Goal: Task Accomplishment & Management: Manage account settings

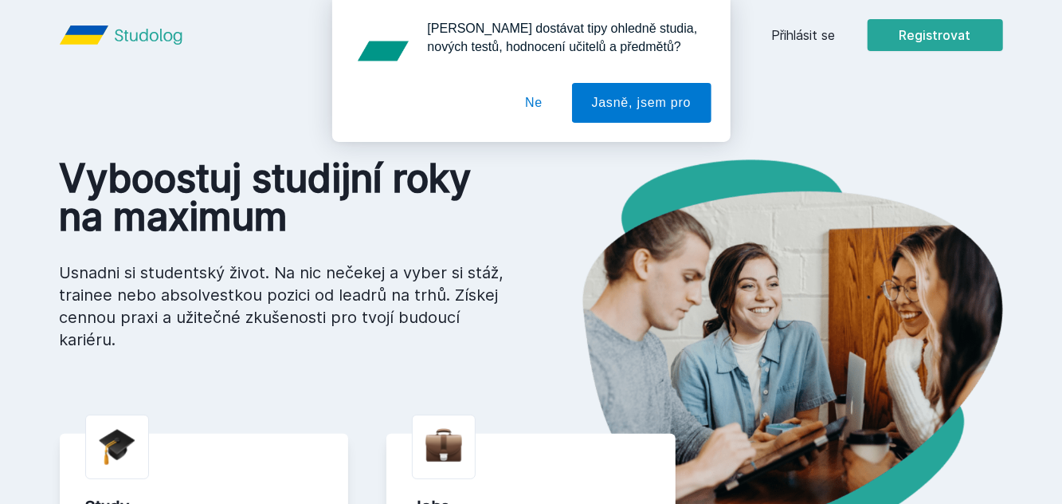
click at [532, 108] on button "Ne" at bounding box center [533, 103] width 57 height 40
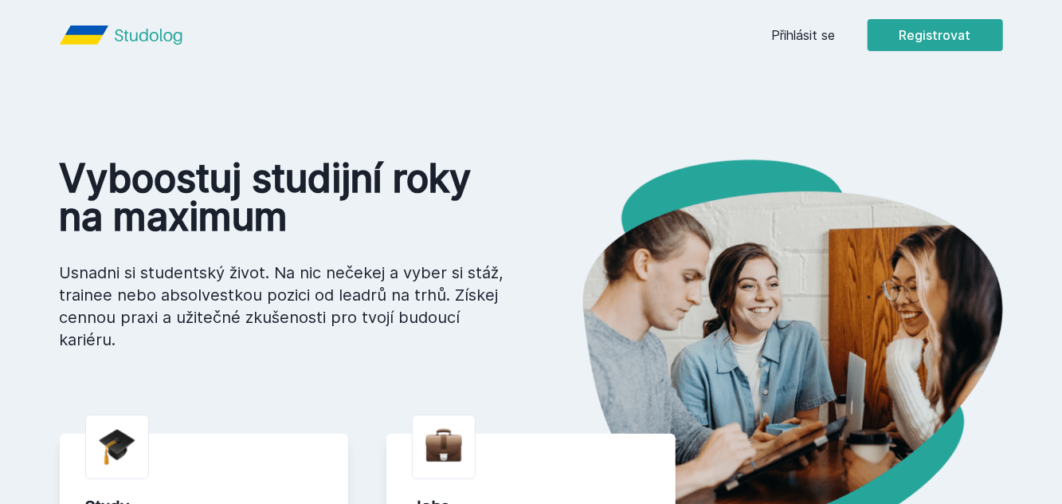
click at [808, 31] on link "Přihlásit se" at bounding box center [804, 34] width 64 height 19
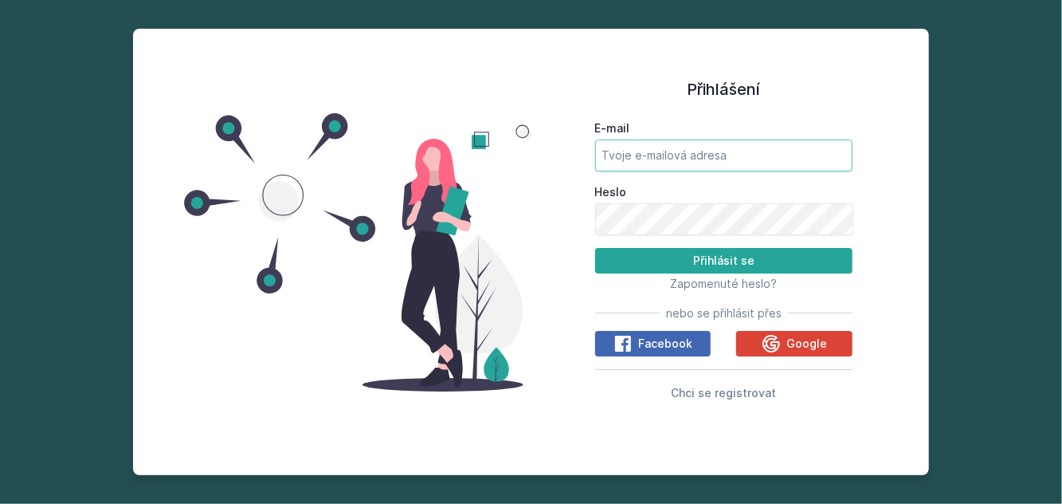
click at [719, 171] on input "E-mail" at bounding box center [724, 155] width 258 height 32
type input "W"
type input "K"
type input "[EMAIL_ADDRESS][DOMAIN_NAME]"
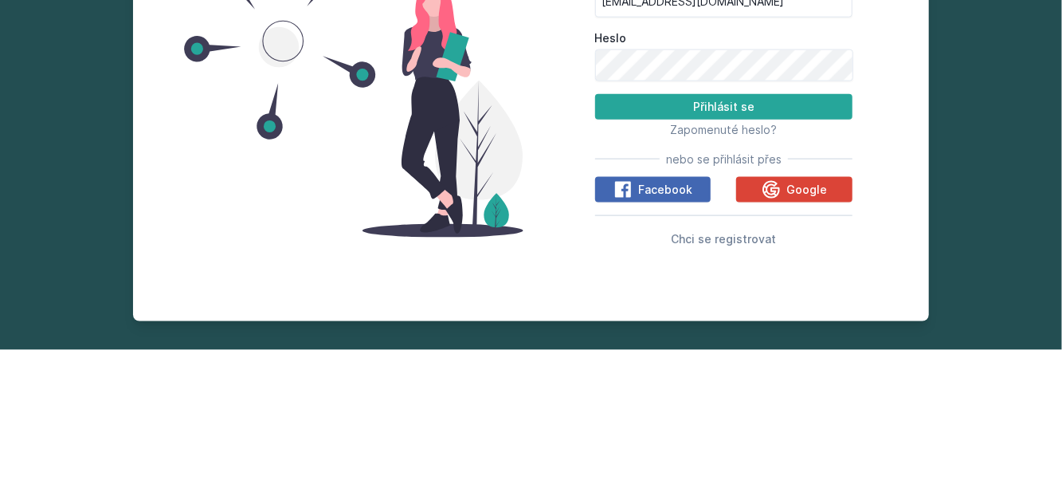
click at [773, 273] on button "Přihlásit se" at bounding box center [724, 260] width 258 height 25
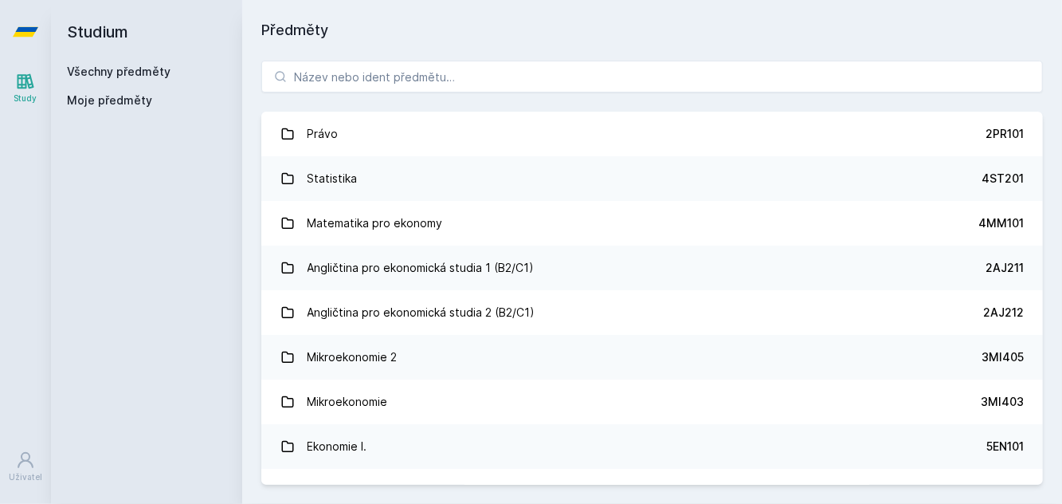
click at [171, 104] on div "Moje předměty" at bounding box center [146, 100] width 159 height 16
click at [112, 108] on div "Moje předměty" at bounding box center [146, 103] width 159 height 22
click at [142, 111] on div "Moje předměty" at bounding box center [146, 103] width 159 height 22
click at [141, 111] on div "Moje předměty" at bounding box center [146, 103] width 159 height 22
click at [146, 68] on link "Všechny předměty" at bounding box center [119, 72] width 104 height 14
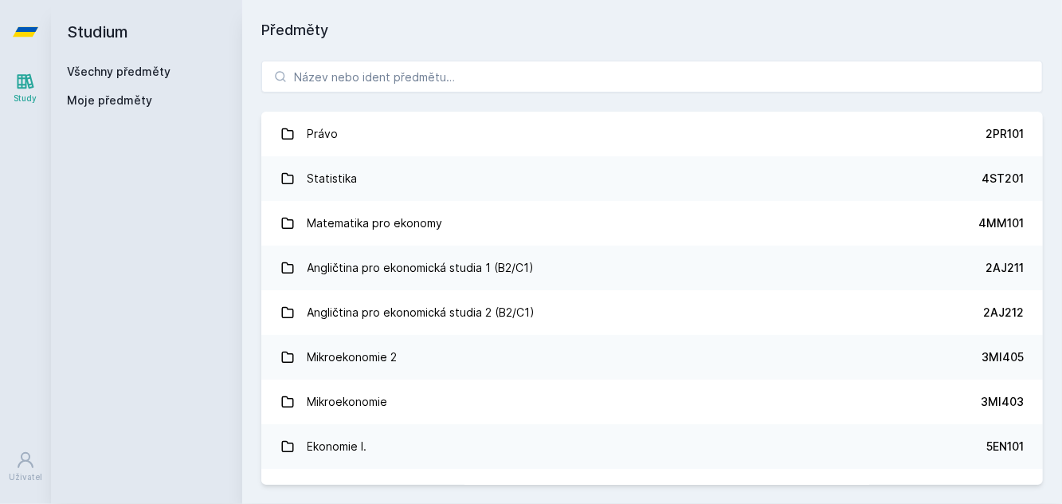
click at [145, 108] on div "Moje předměty" at bounding box center [146, 103] width 159 height 22
click at [790, 269] on link "Angličtina pro ekonomická studia 1 (B2/C1) 2AJ211" at bounding box center [652, 267] width 782 height 45
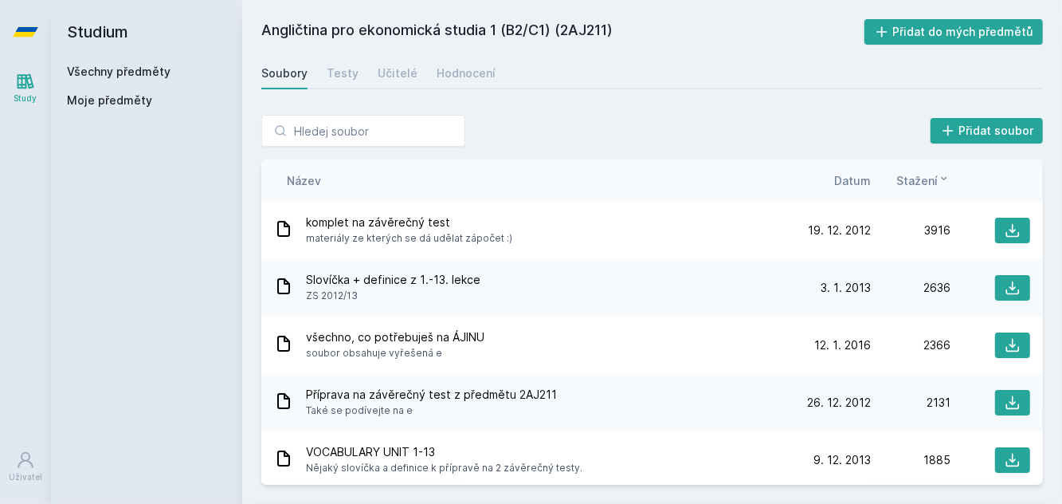
click at [979, 28] on button "Přidat do mých předmětů" at bounding box center [954, 31] width 179 height 25
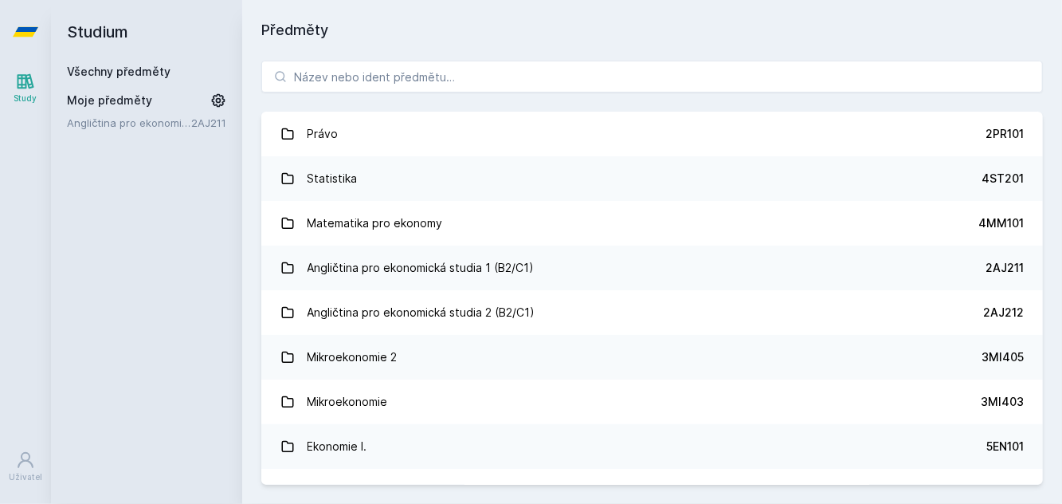
click at [645, 122] on link "Právo 2PR101" at bounding box center [652, 134] width 782 height 45
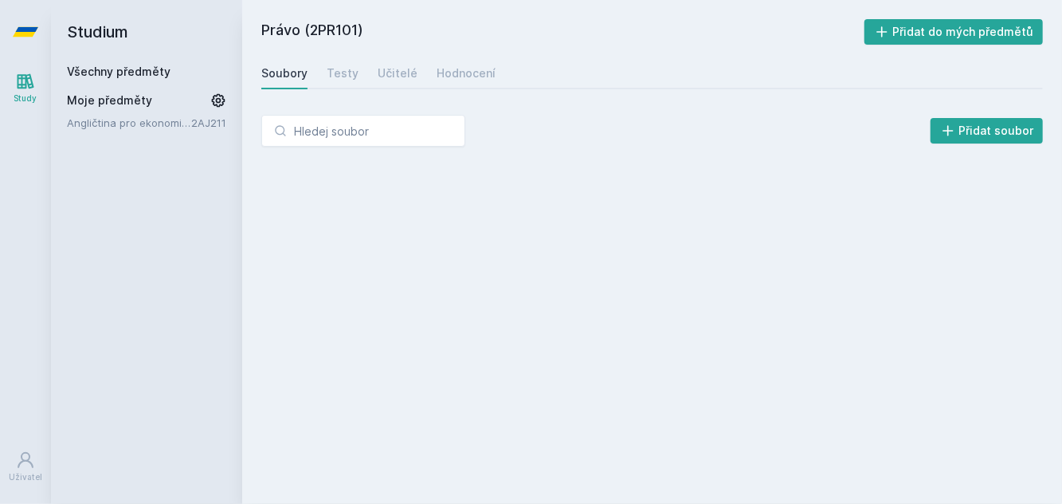
click at [968, 31] on button "Přidat do mých předmětů" at bounding box center [954, 31] width 179 height 25
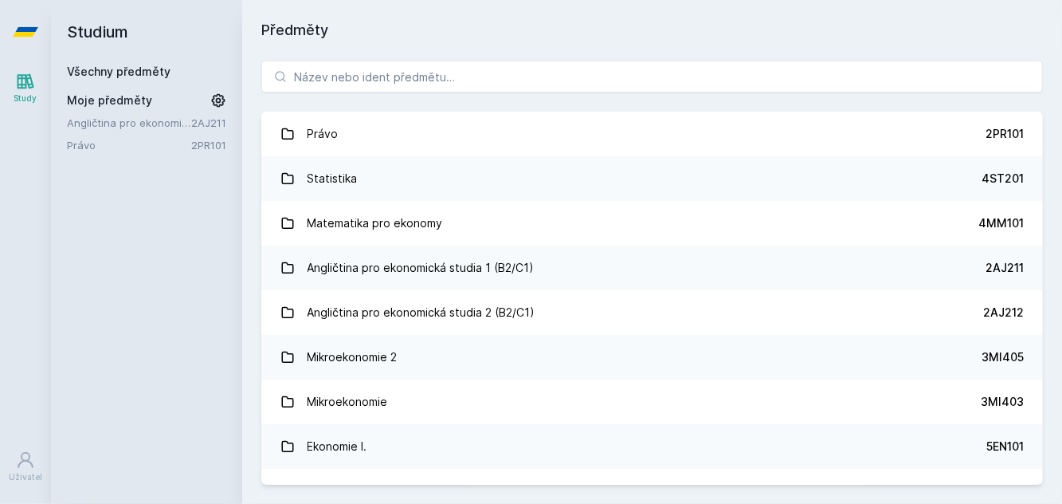
click at [609, 220] on link "Matematika pro ekonomy 4MM101" at bounding box center [652, 223] width 782 height 45
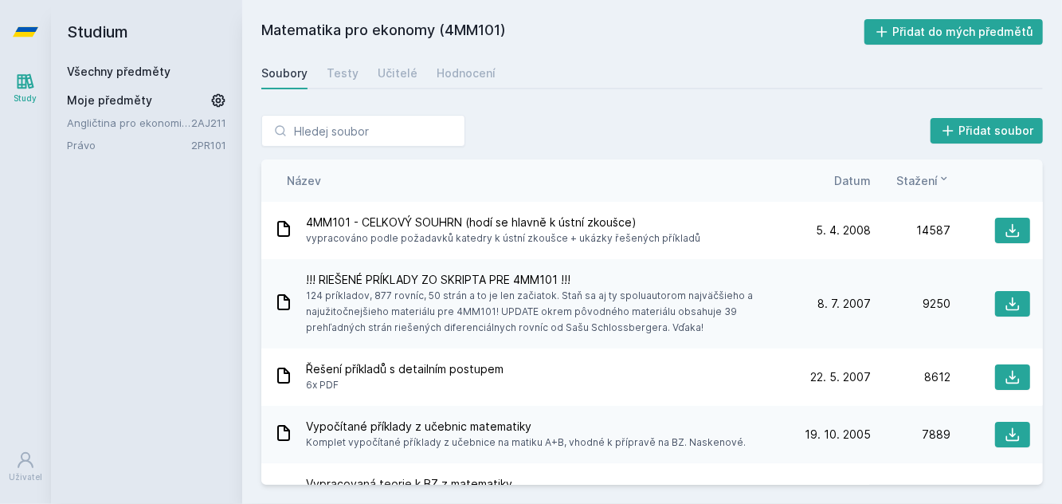
click at [984, 32] on button "Přidat do mých předmětů" at bounding box center [954, 31] width 179 height 25
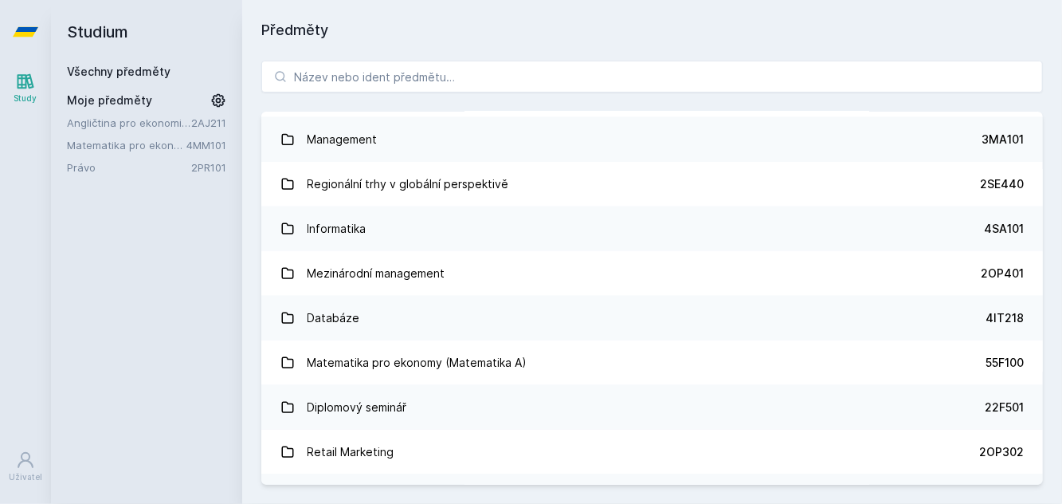
scroll to position [760, 0]
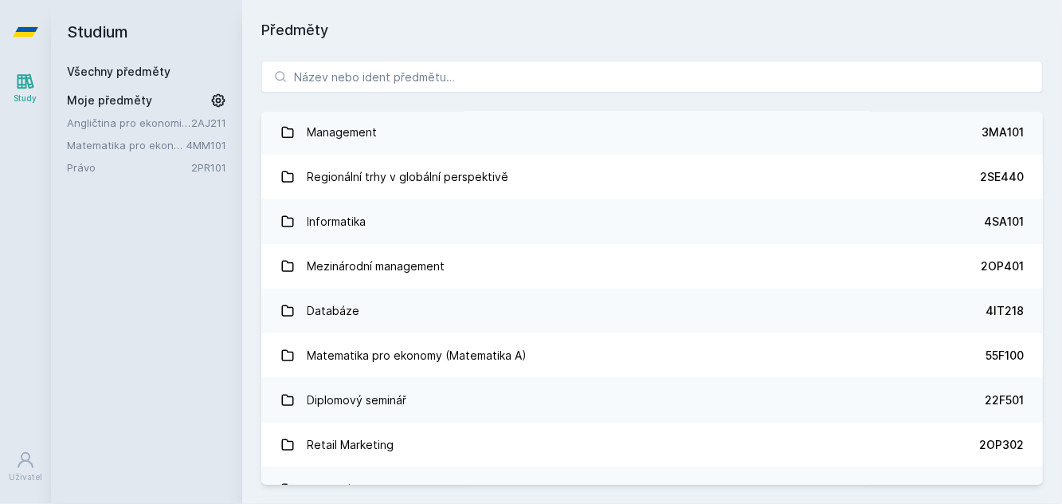
click at [629, 225] on link "Informatika 4SA101" at bounding box center [652, 221] width 782 height 45
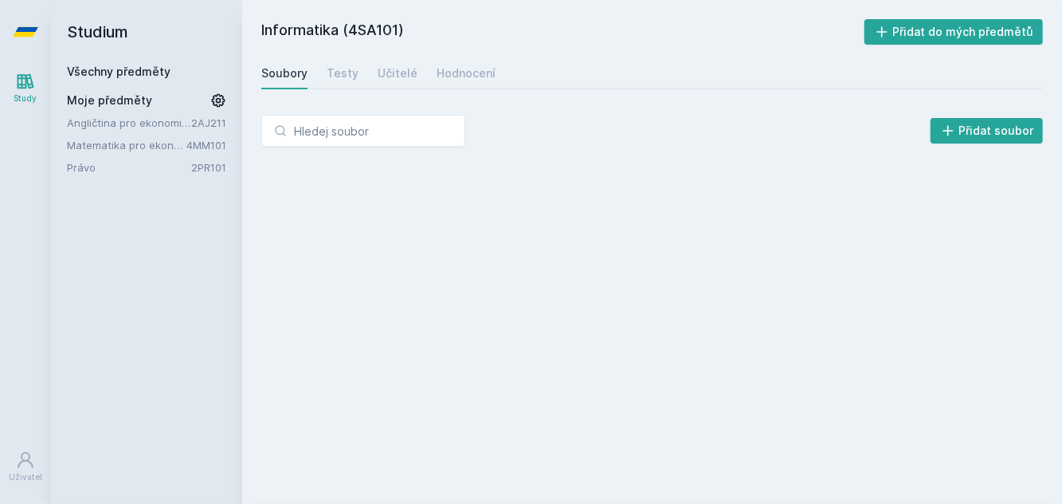
click at [904, 37] on button "Přidat do mých předmětů" at bounding box center [954, 31] width 179 height 25
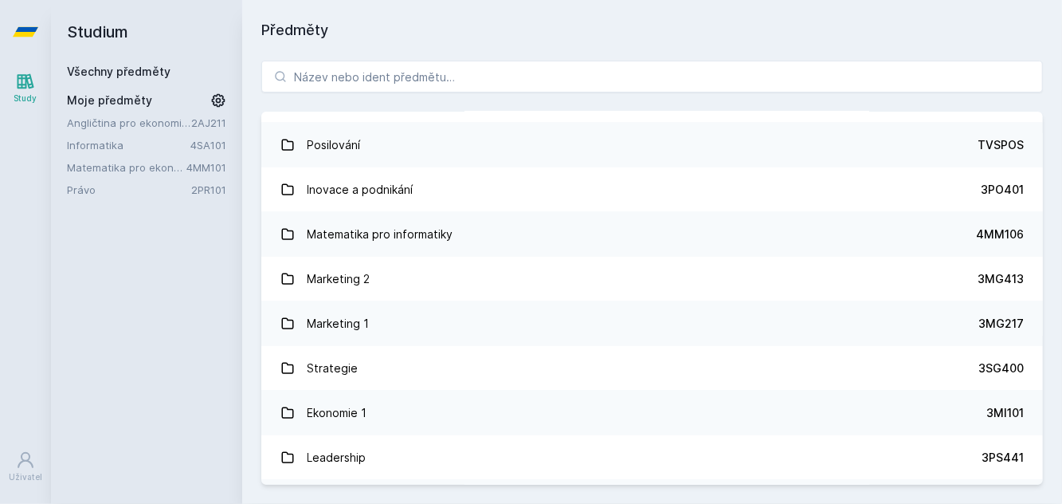
scroll to position [1197, 0]
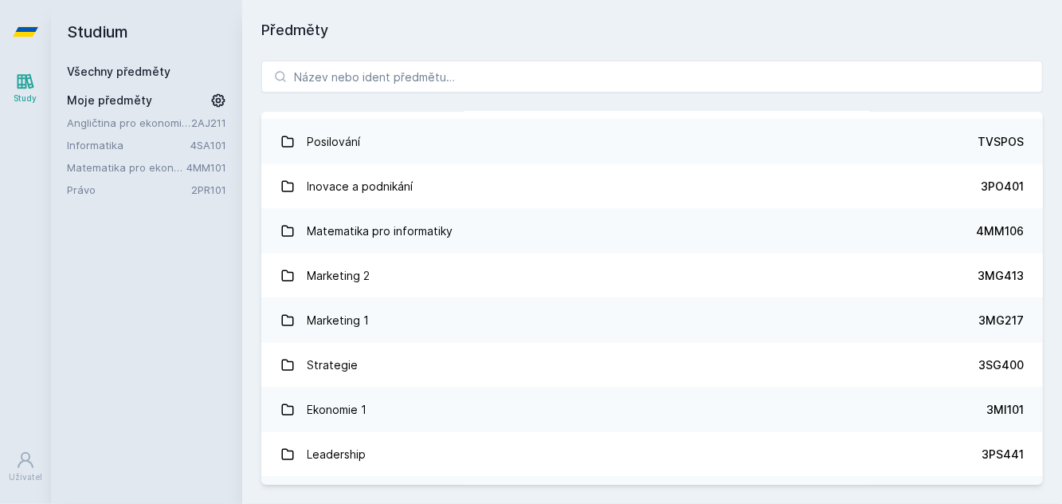
click at [326, 325] on div "Marketing 1" at bounding box center [339, 320] width 62 height 32
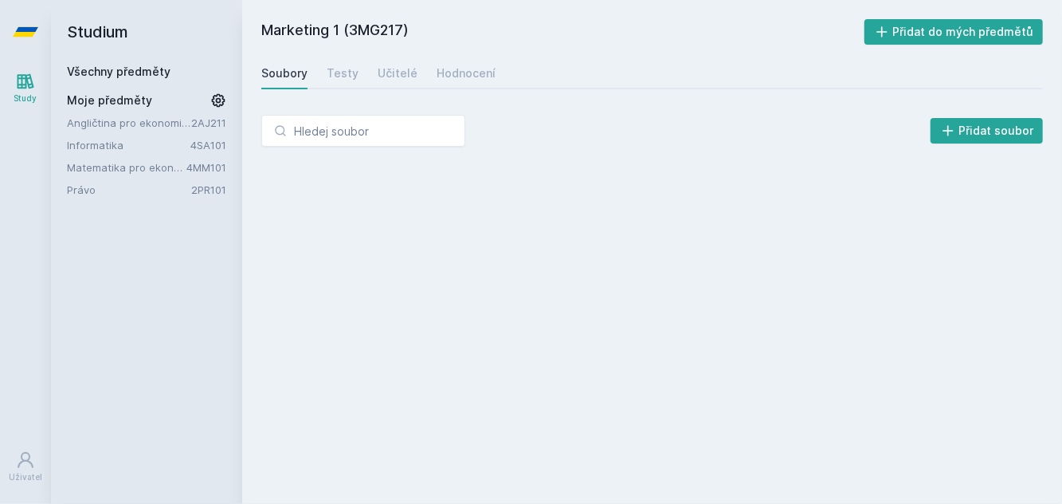
click at [890, 29] on icon at bounding box center [882, 32] width 16 height 16
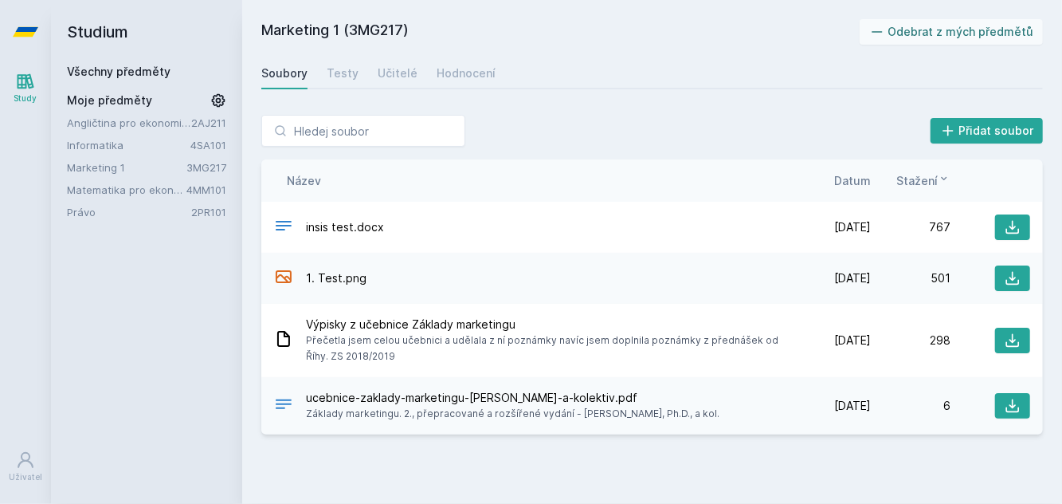
click at [84, 152] on link "Informatika" at bounding box center [129, 145] width 124 height 16
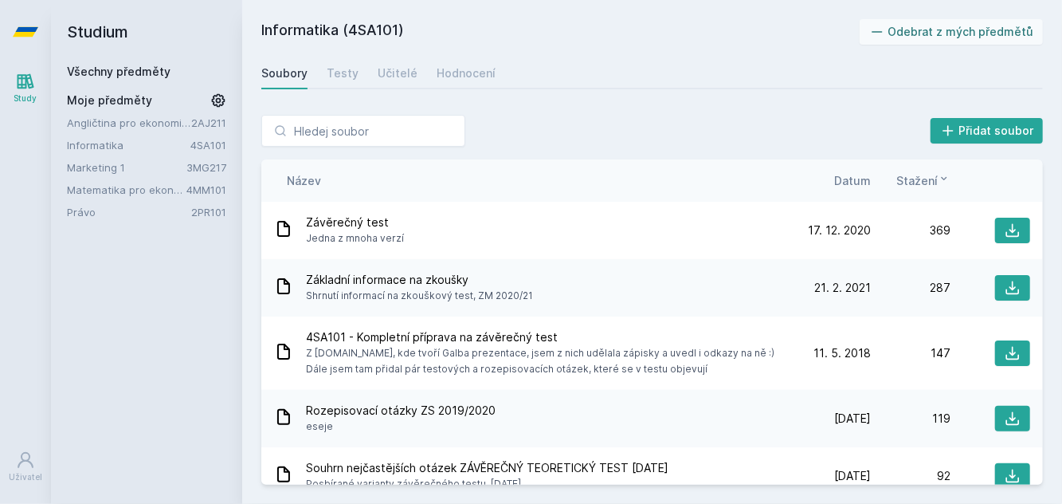
click at [885, 35] on icon at bounding box center [877, 32] width 16 height 16
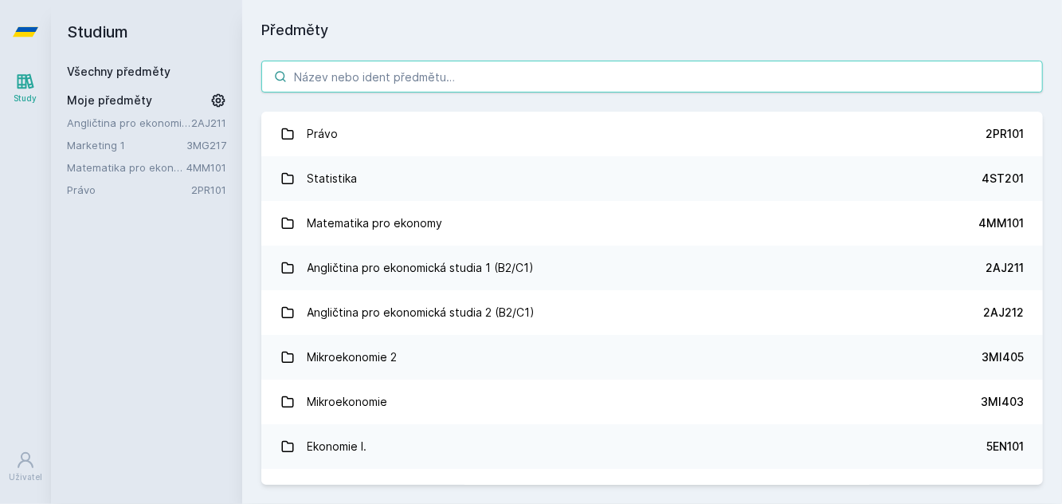
click at [304, 70] on input "search" at bounding box center [652, 77] width 782 height 32
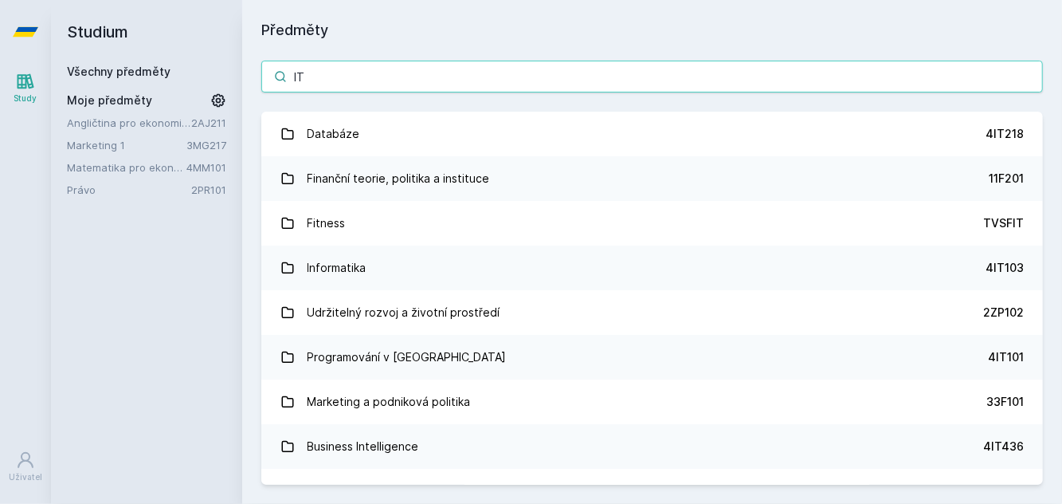
type input "IT1"
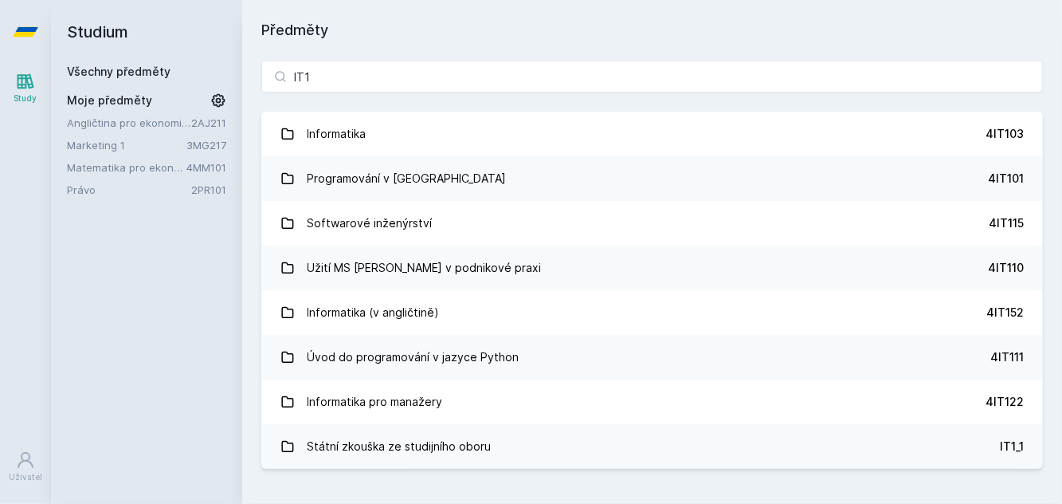
click at [691, 143] on link "Informatika 4IT103" at bounding box center [652, 134] width 782 height 45
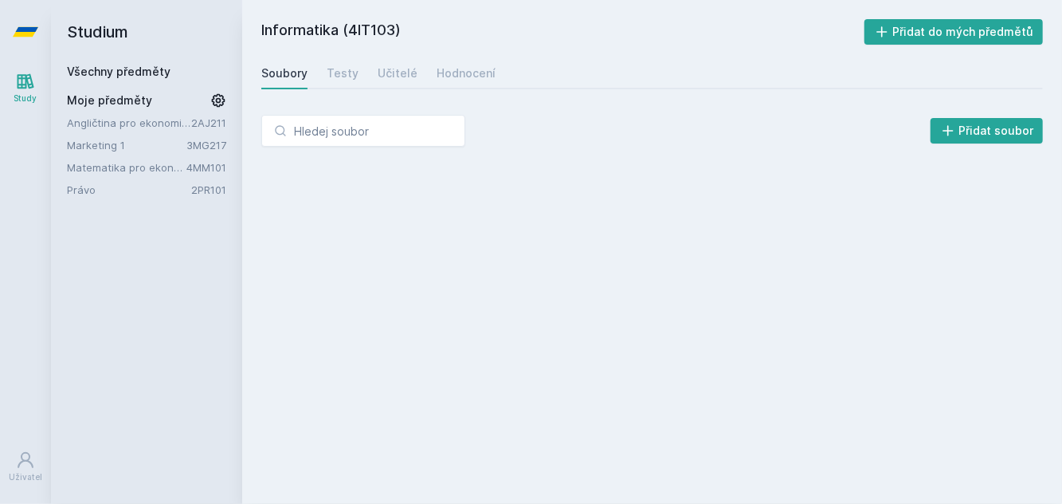
click at [910, 28] on button "Přidat do mých předmětů" at bounding box center [954, 31] width 179 height 25
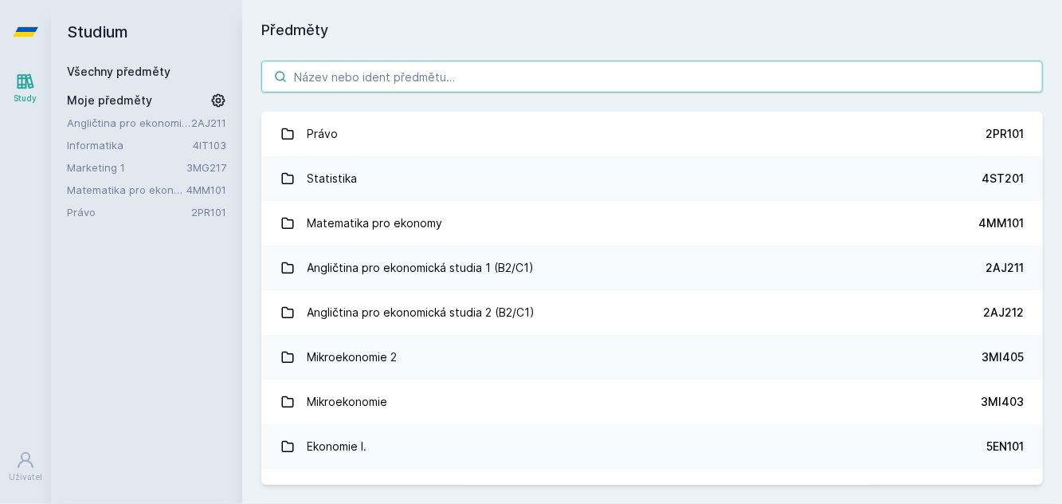
click at [363, 73] on input "search" at bounding box center [652, 77] width 782 height 32
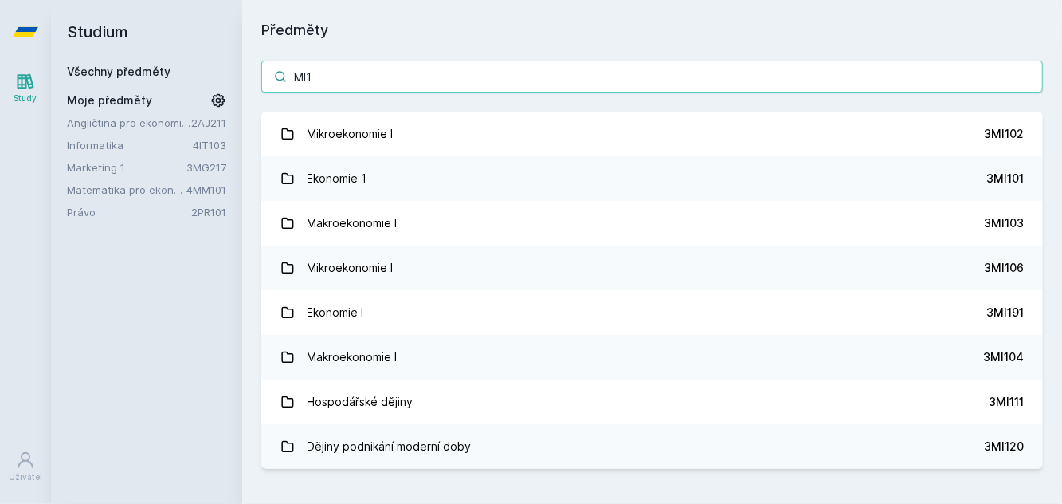
type input "MI10"
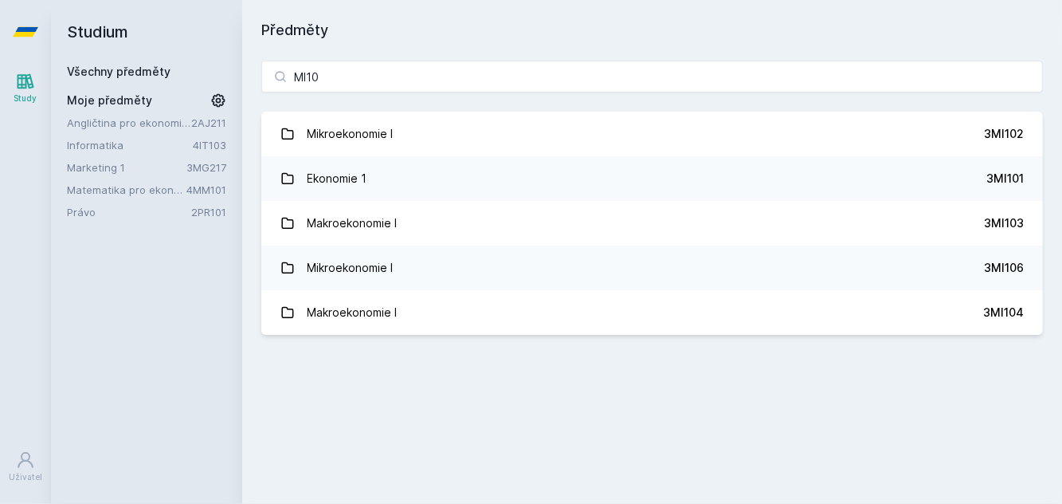
click at [466, 224] on link "Makroekonomie I 3MI103" at bounding box center [652, 223] width 782 height 45
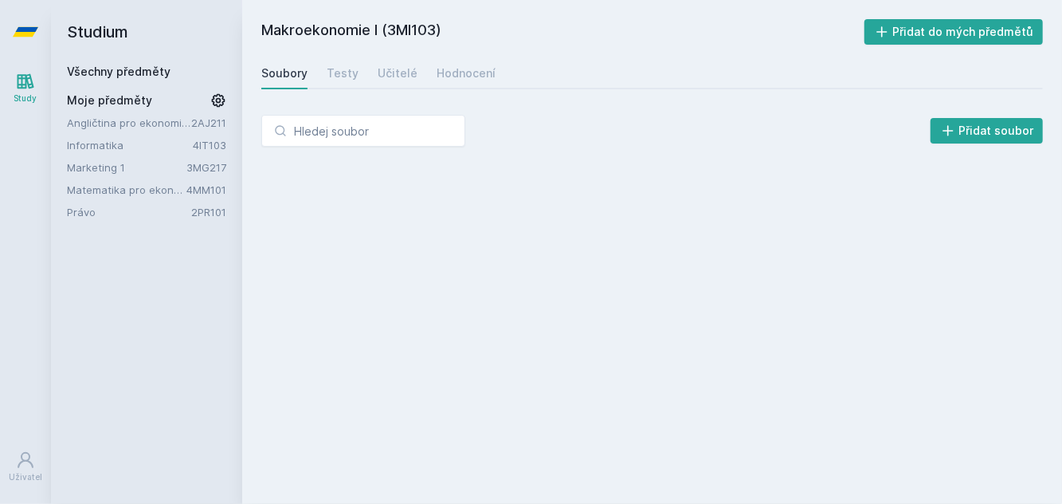
click at [890, 33] on icon at bounding box center [882, 32] width 16 height 16
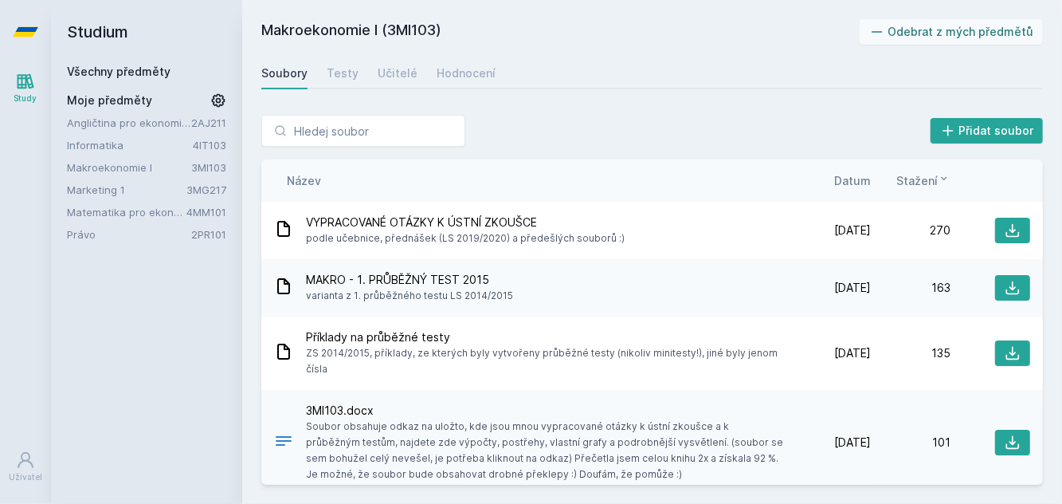
click at [124, 108] on div "Moje předměty Angličtina pro ekonomická studia 1 (B2/C1) 2AJ211 Informatika 4IT…" at bounding box center [146, 167] width 159 height 150
click at [120, 127] on link "Angličtina pro ekonomická studia 1 (B2/C1)" at bounding box center [129, 123] width 124 height 16
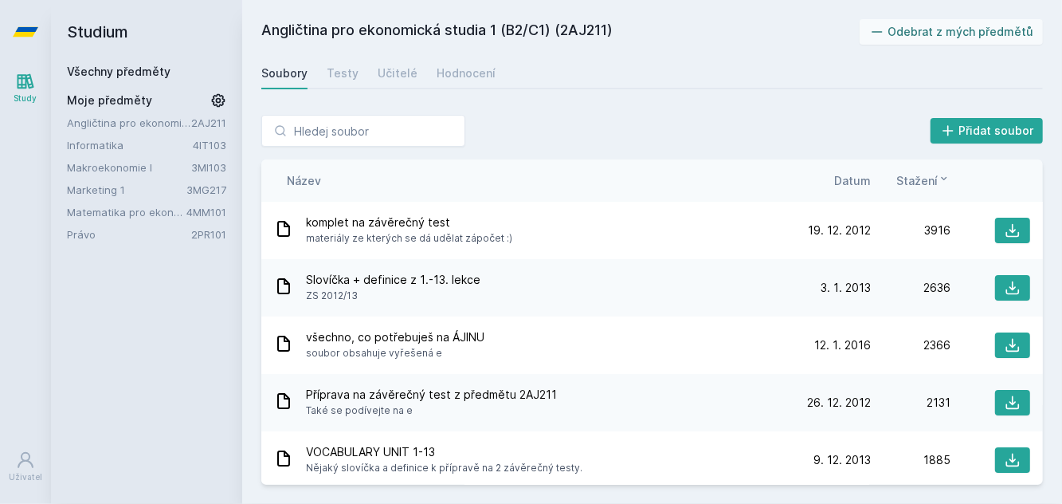
click at [846, 186] on span "Datum" at bounding box center [852, 180] width 37 height 17
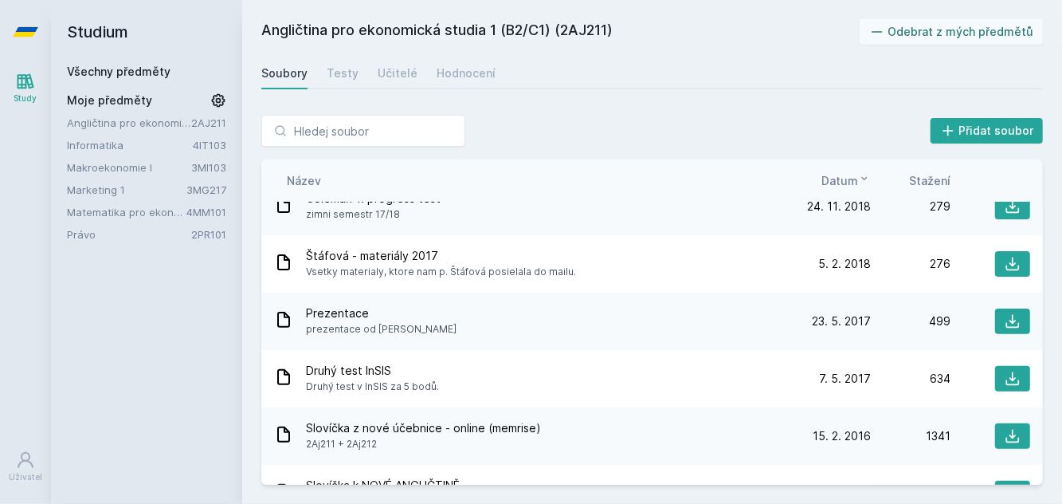
scroll to position [287, 0]
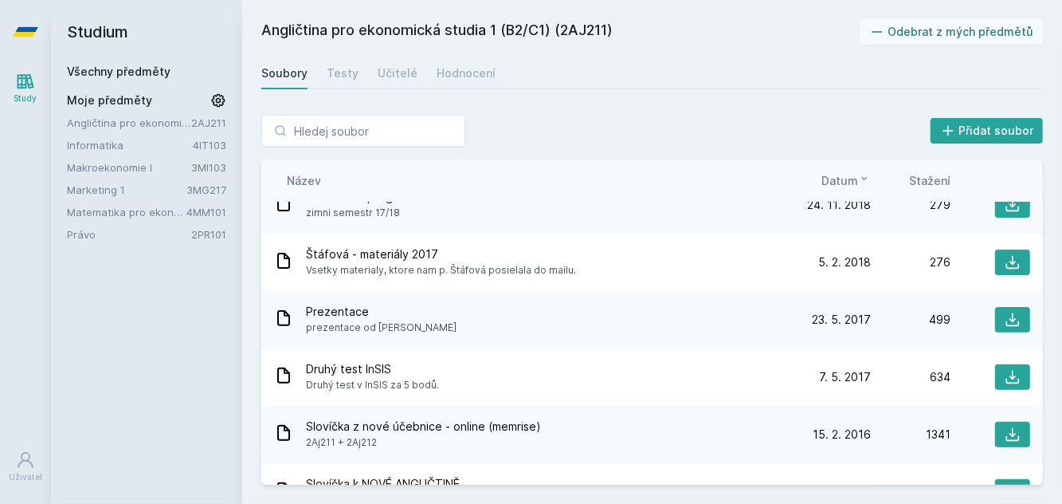
click at [703, 264] on div "[PERSON_NAME] - materiály 2017 Vsetky materialy, ktore nam [PERSON_NAME] posiel…" at bounding box center [532, 262] width 517 height 32
click at [598, 266] on div "[PERSON_NAME] - materiály 2017 Vsetky materialy, ktore nam [PERSON_NAME] posiel…" at bounding box center [532, 262] width 517 height 32
click at [537, 265] on span "Vsetky materialy, ktore nam p. Štáfová posielala do mailu." at bounding box center [441, 270] width 270 height 16
click at [516, 274] on span "Vsetky materialy, ktore nam p. Štáfová posielala do mailu." at bounding box center [441, 270] width 270 height 16
click at [1010, 312] on icon at bounding box center [1013, 320] width 16 height 16
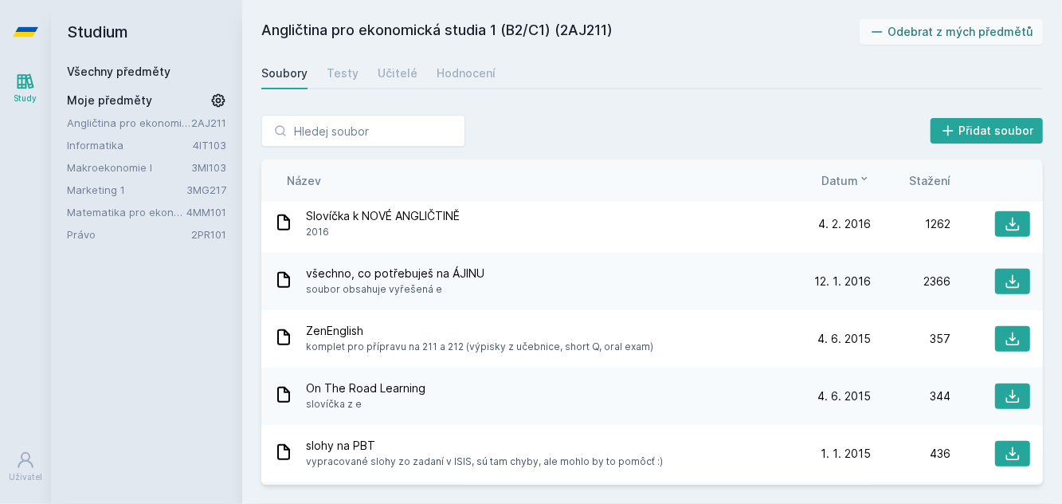
scroll to position [558, 0]
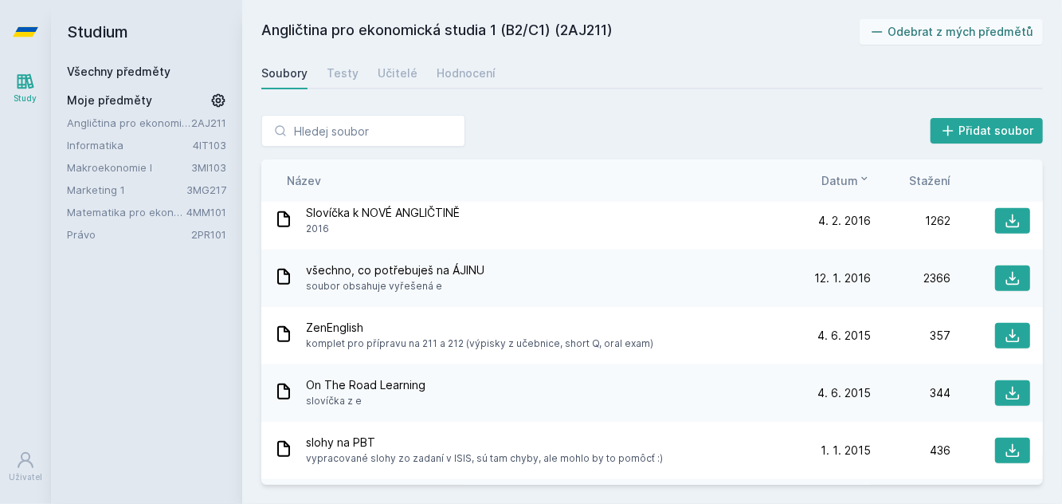
click at [1001, 277] on button at bounding box center [1012, 277] width 35 height 25
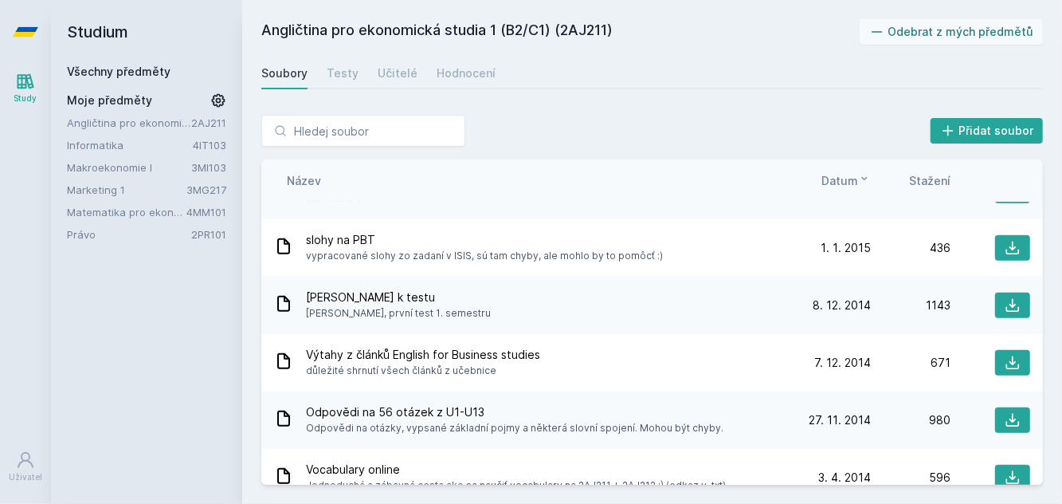
scroll to position [761, 0]
click at [696, 304] on div "[PERSON_NAME] k testu [PERSON_NAME], první test 1. semestru" at bounding box center [532, 304] width 517 height 32
click at [1004, 301] on button at bounding box center [1012, 304] width 35 height 25
